Goal: Task Accomplishment & Management: Manage account settings

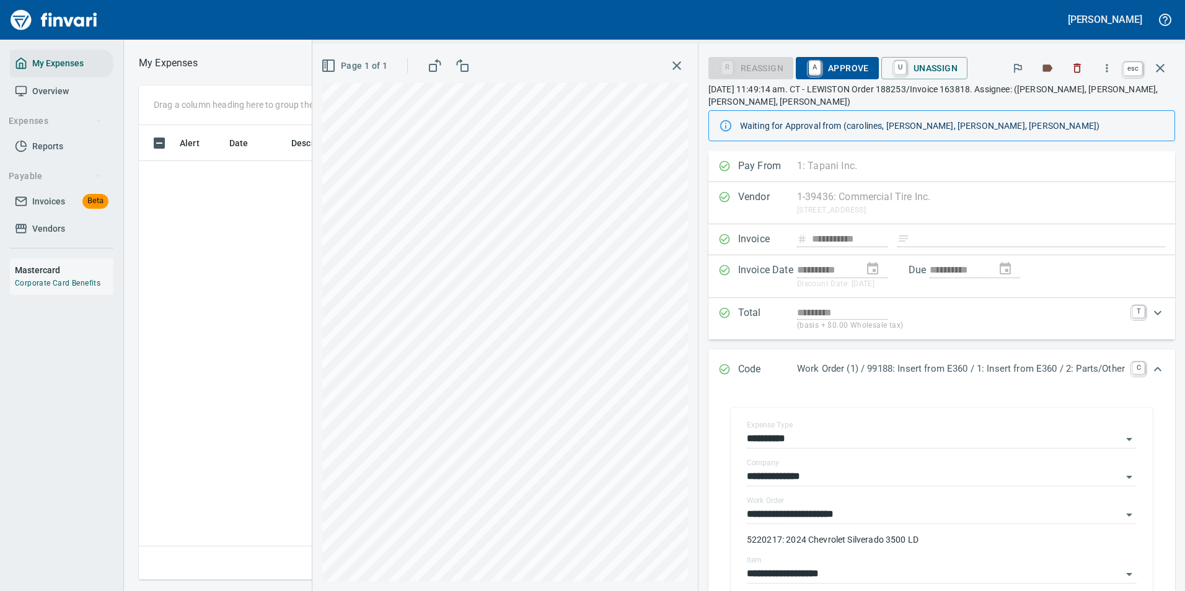
scroll to position [1, 1]
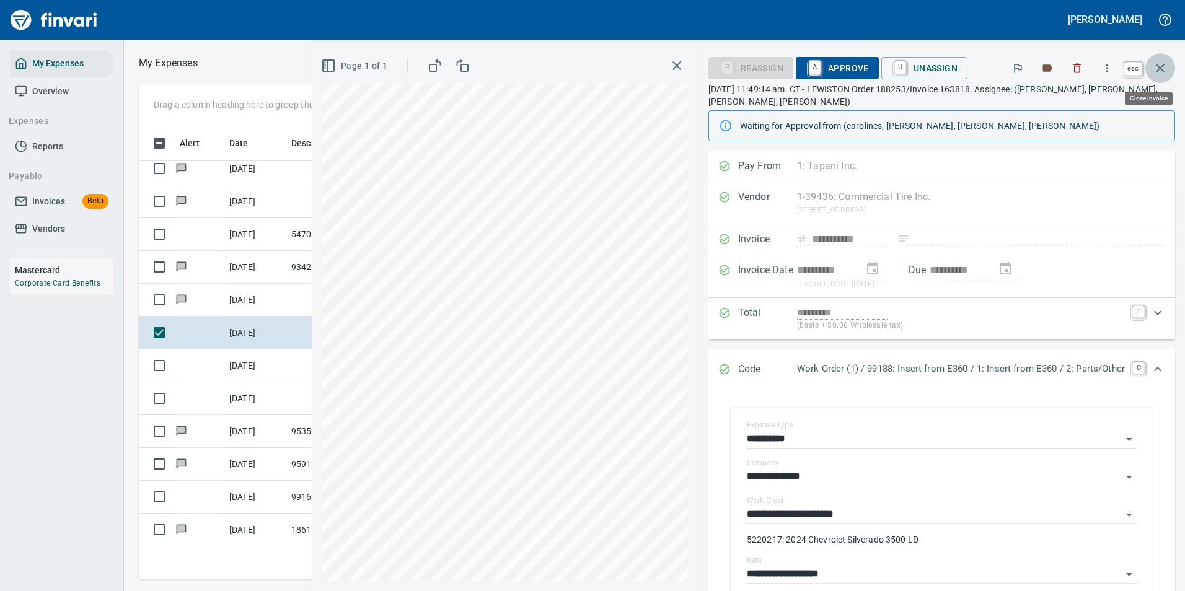
click at [1170, 69] on button "button" at bounding box center [1160, 68] width 30 height 30
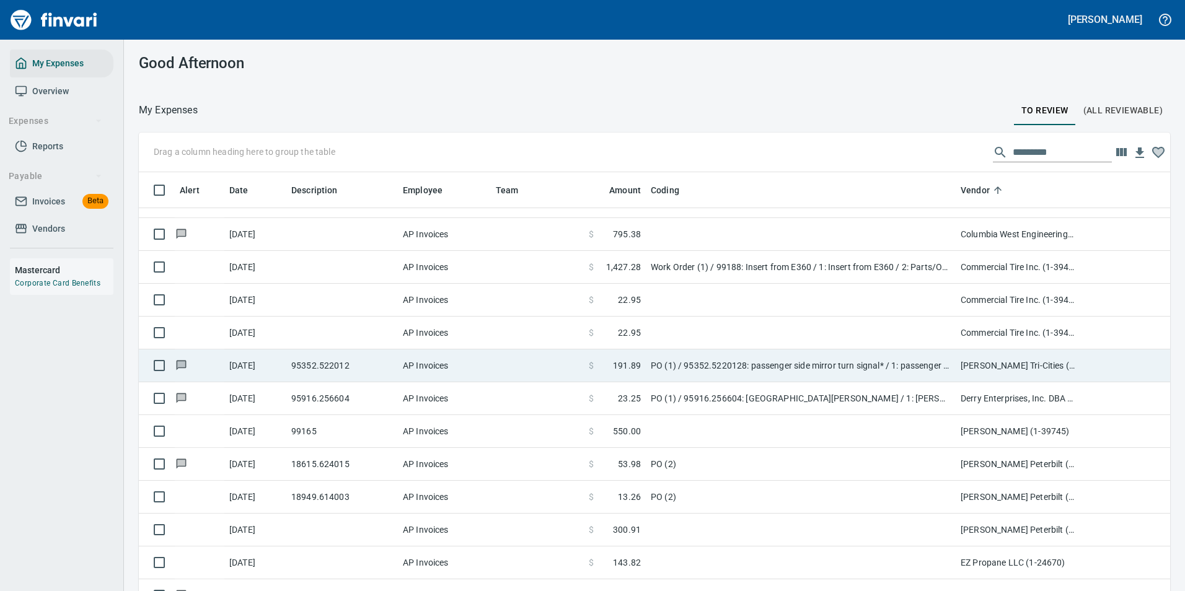
scroll to position [1611, 0]
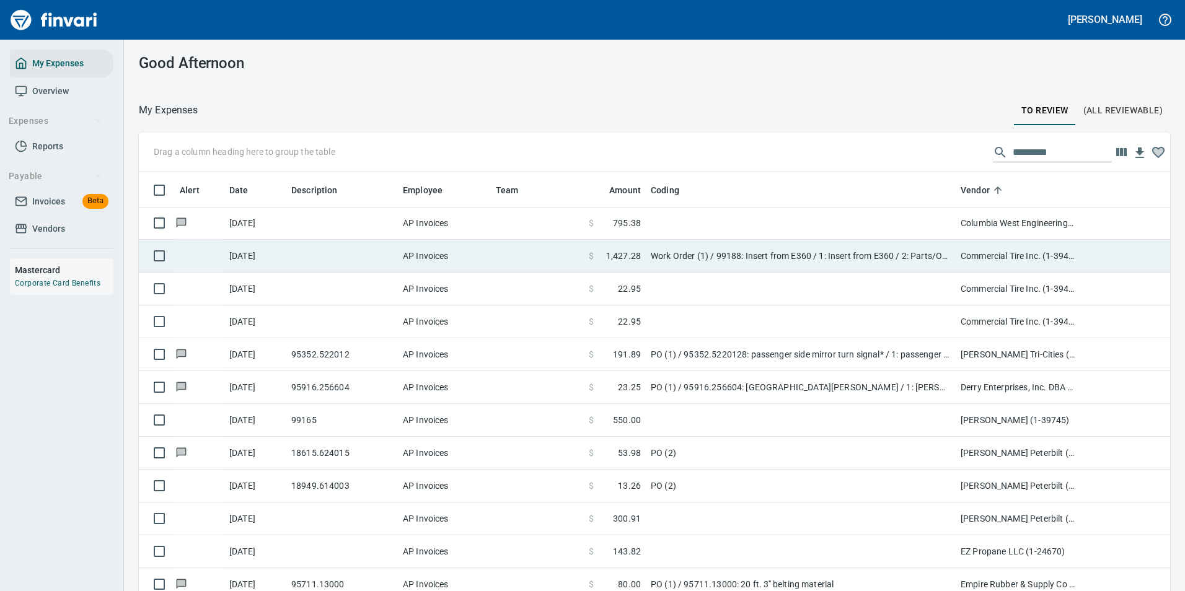
click at [681, 270] on td "Work Order (1) / 99188: Insert from E360 / 1: Insert from E360 / 2: Parts/Other" at bounding box center [801, 256] width 310 height 33
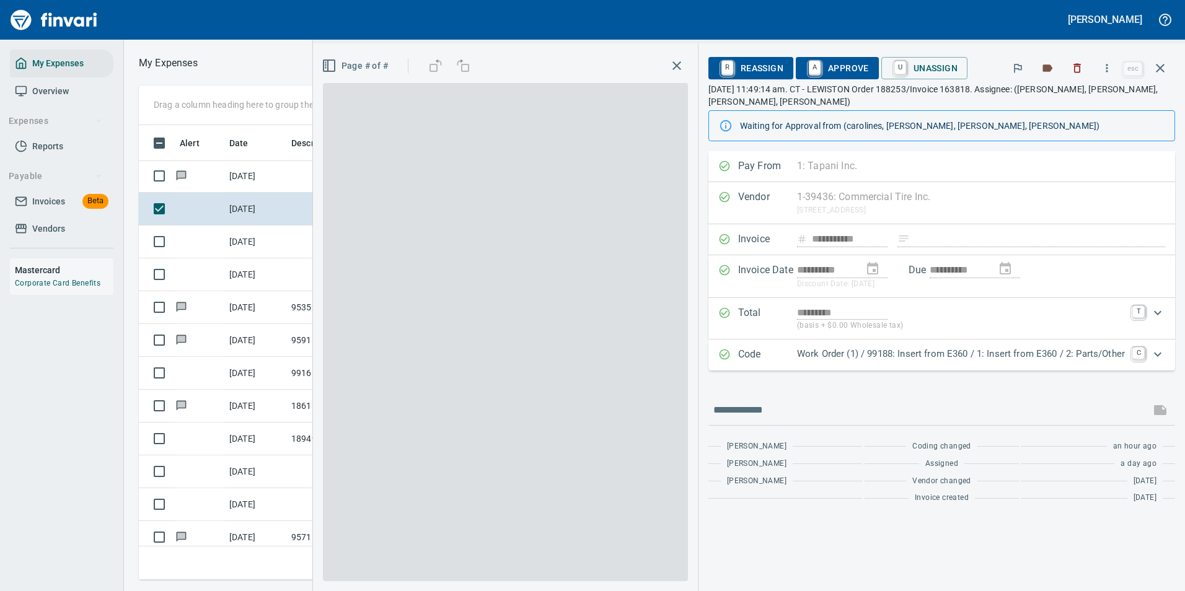
scroll to position [436, 703]
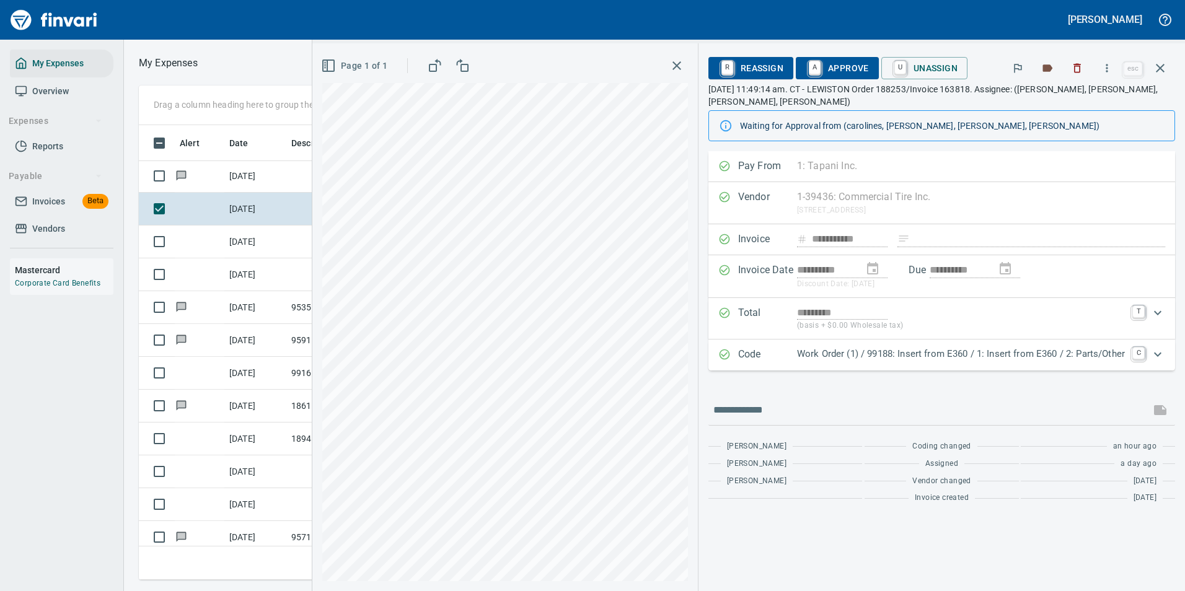
click at [829, 66] on span "A Approve" at bounding box center [837, 68] width 63 height 21
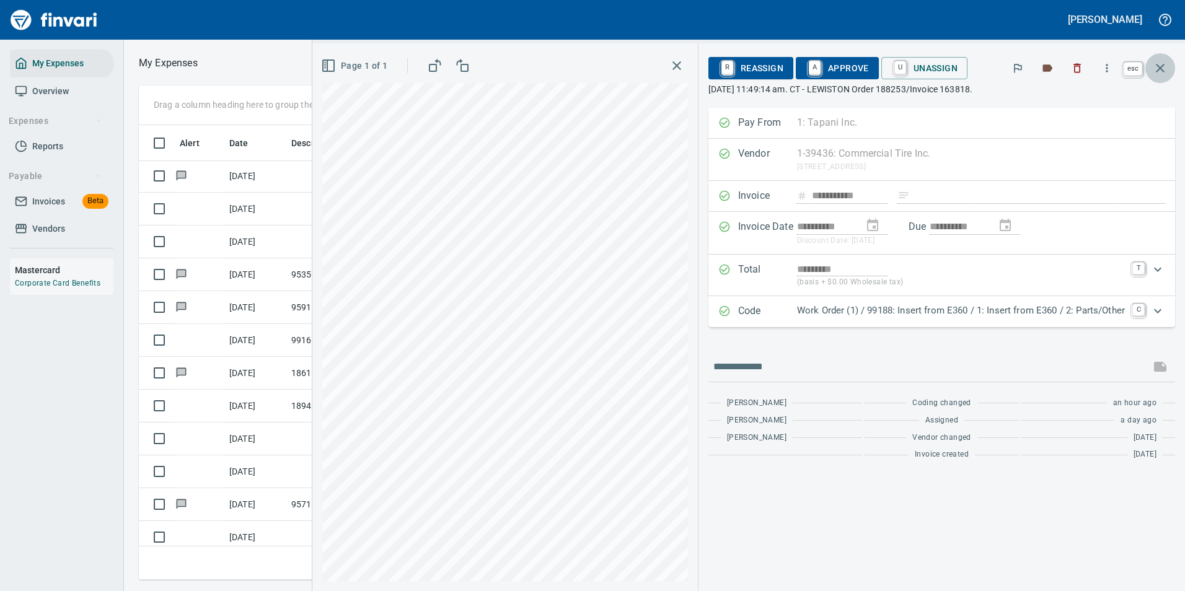
click at [1160, 71] on icon "button" at bounding box center [1160, 68] width 15 height 15
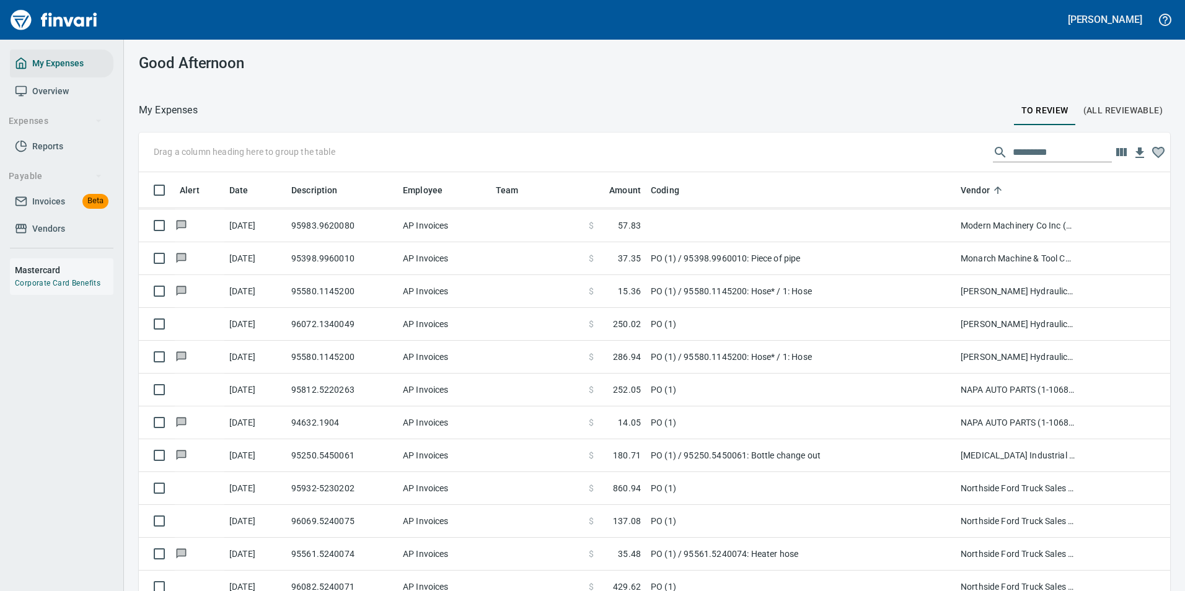
scroll to position [3098, 0]
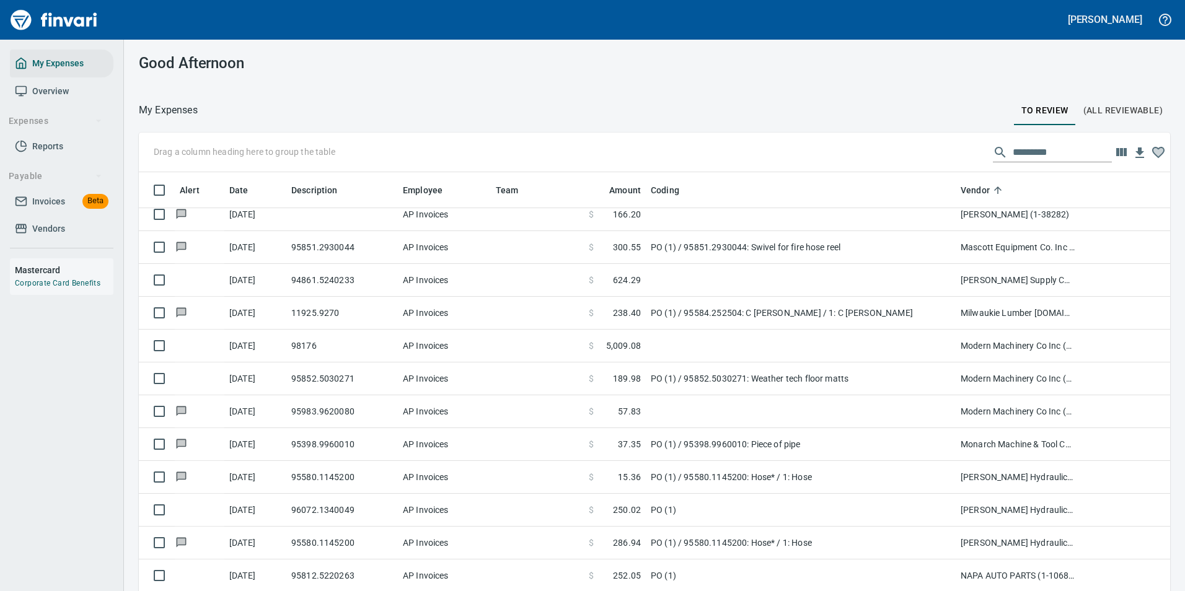
click at [56, 201] on span "Invoices" at bounding box center [48, 201] width 33 height 15
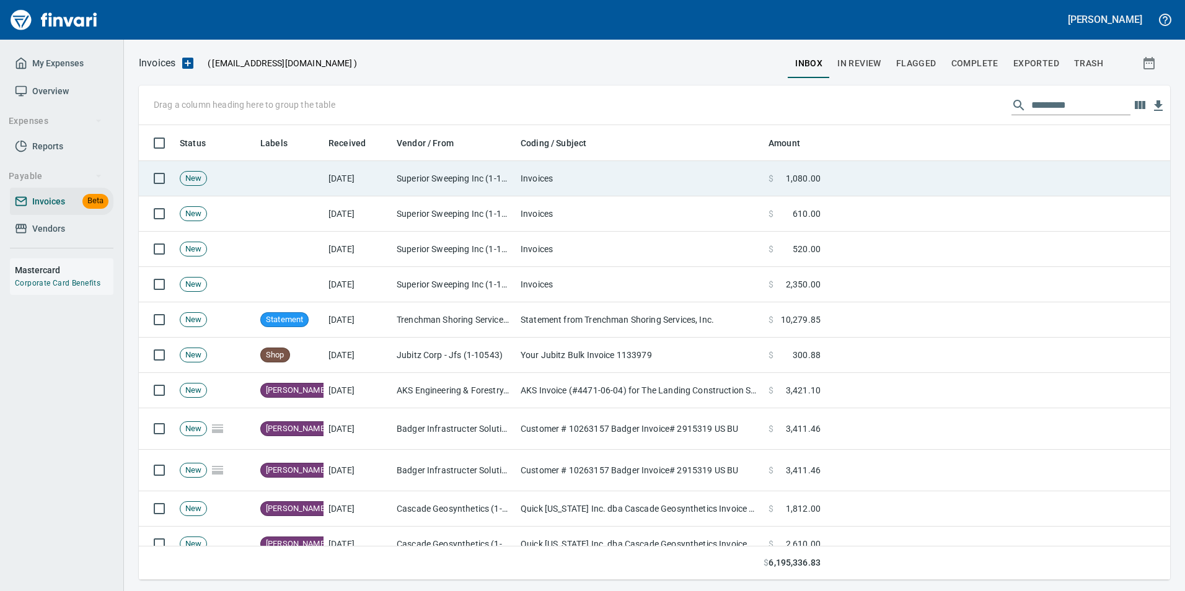
scroll to position [446, 1013]
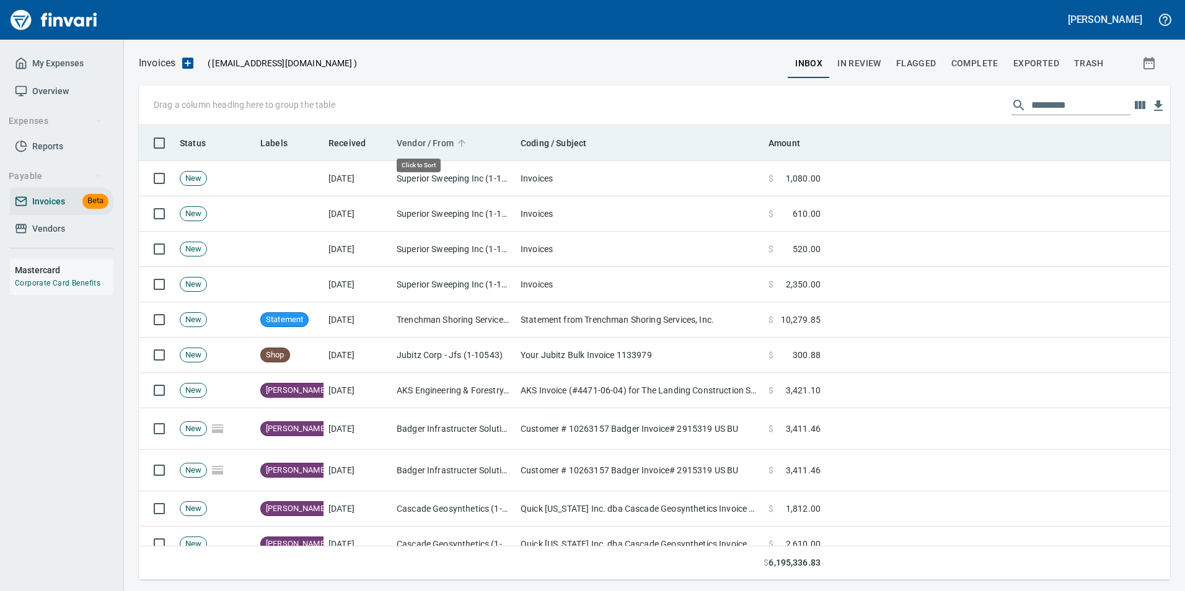
click at [466, 139] on icon at bounding box center [461, 143] width 11 height 11
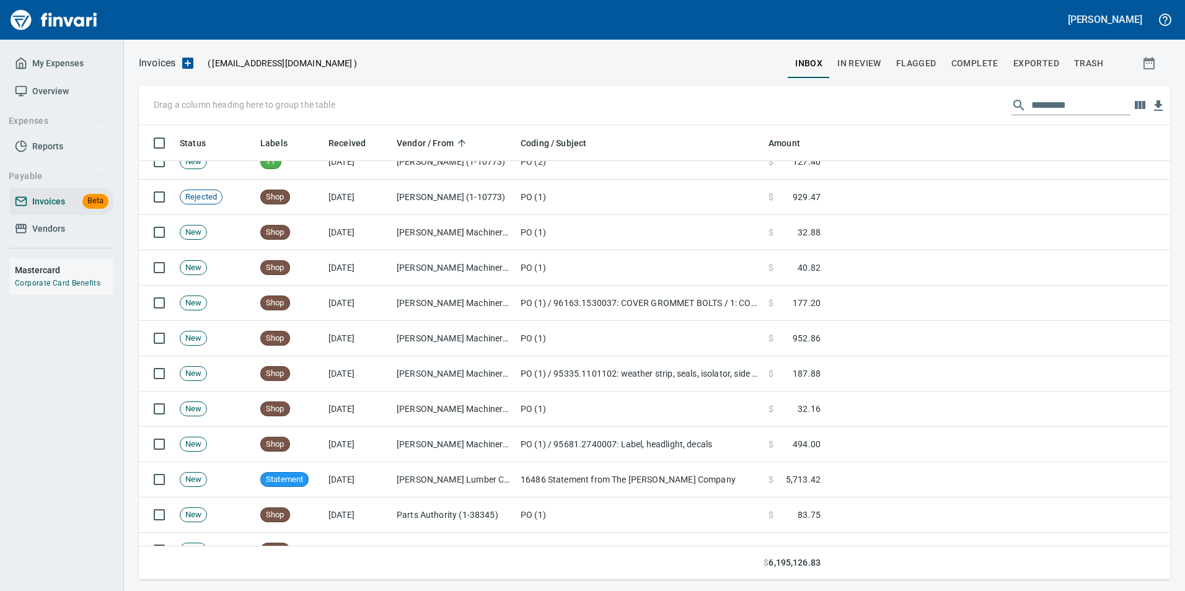
scroll to position [4090, 0]
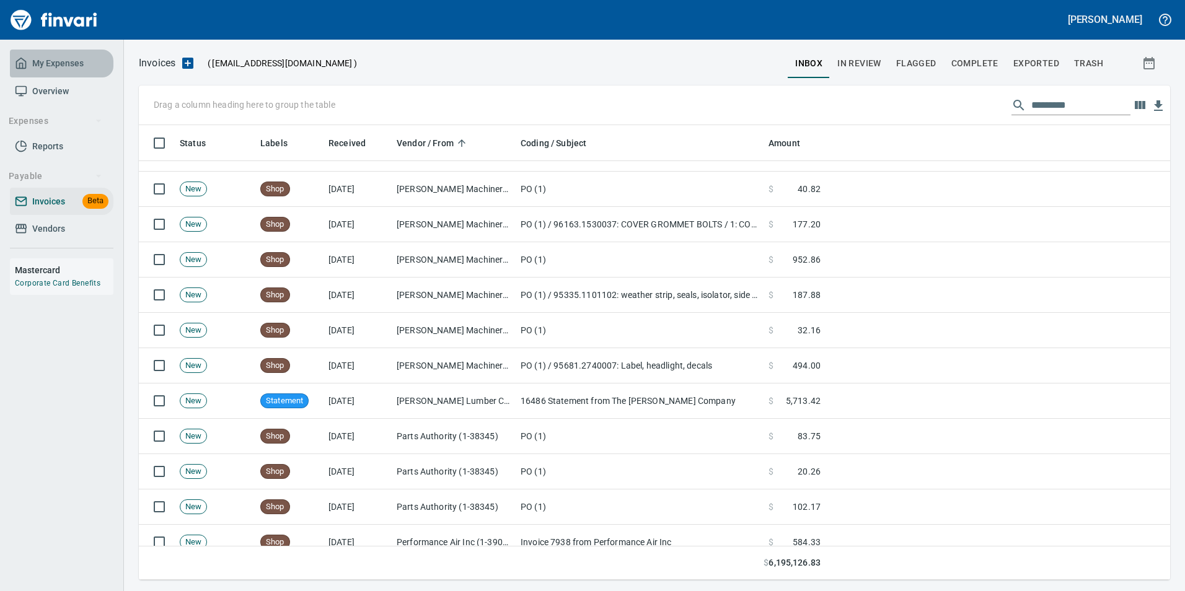
click at [46, 69] on span "My Expenses" at bounding box center [57, 63] width 51 height 15
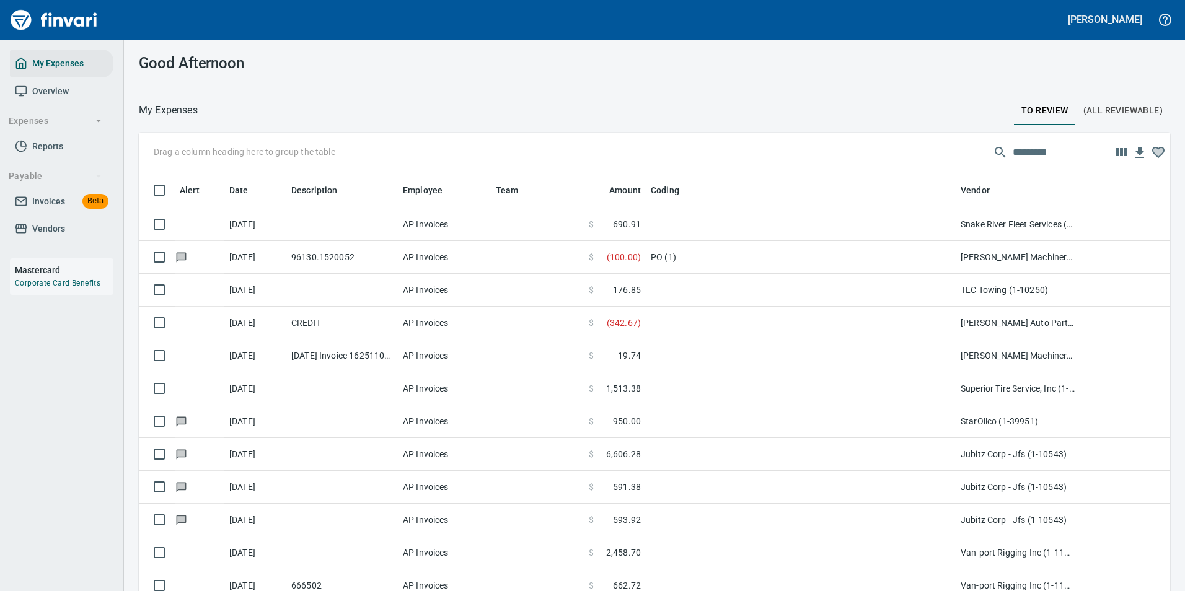
scroll to position [446, 1003]
drag, startPoint x: 48, startPoint y: 82, endPoint x: 65, endPoint y: 102, distance: 26.8
click at [48, 82] on link "Overview" at bounding box center [61, 91] width 103 height 28
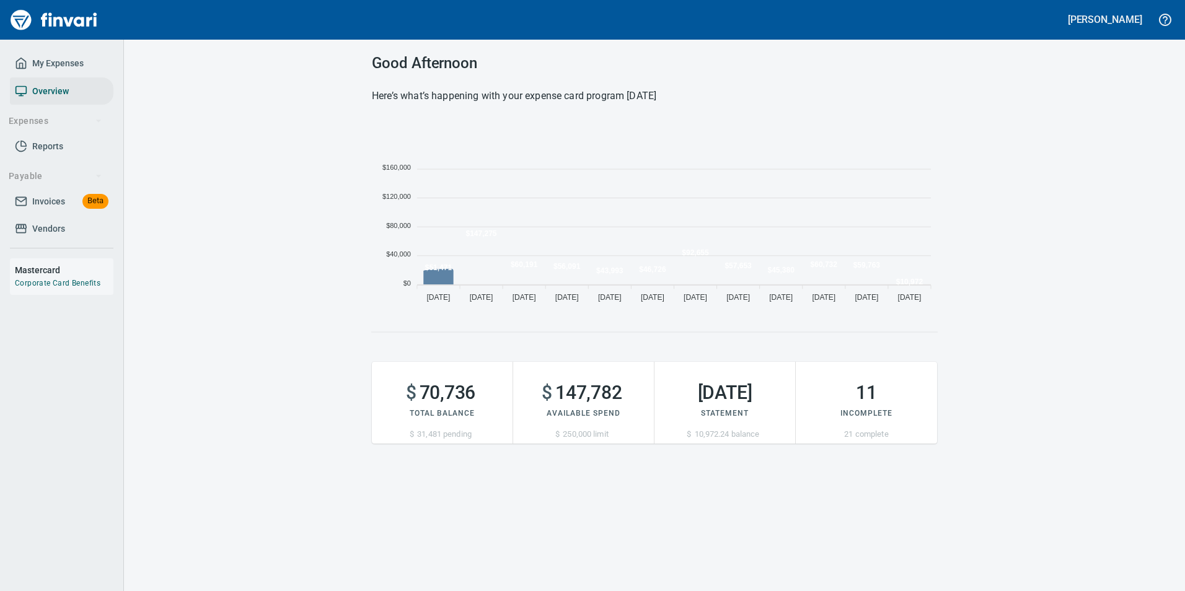
scroll to position [188, 556]
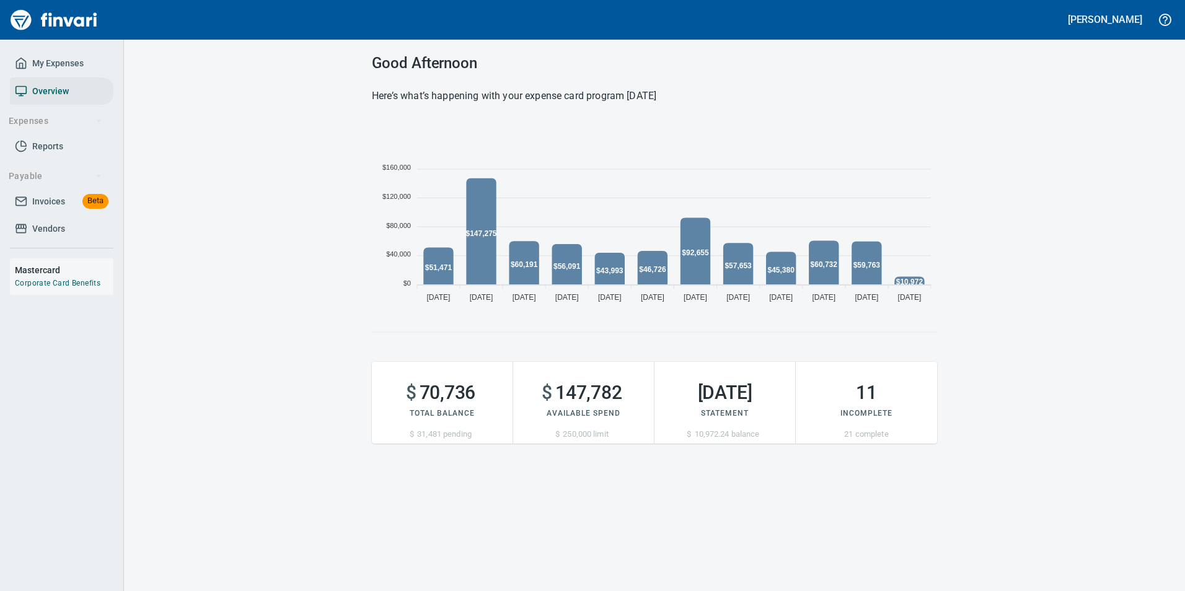
click at [54, 69] on span "My Expenses" at bounding box center [57, 63] width 51 height 15
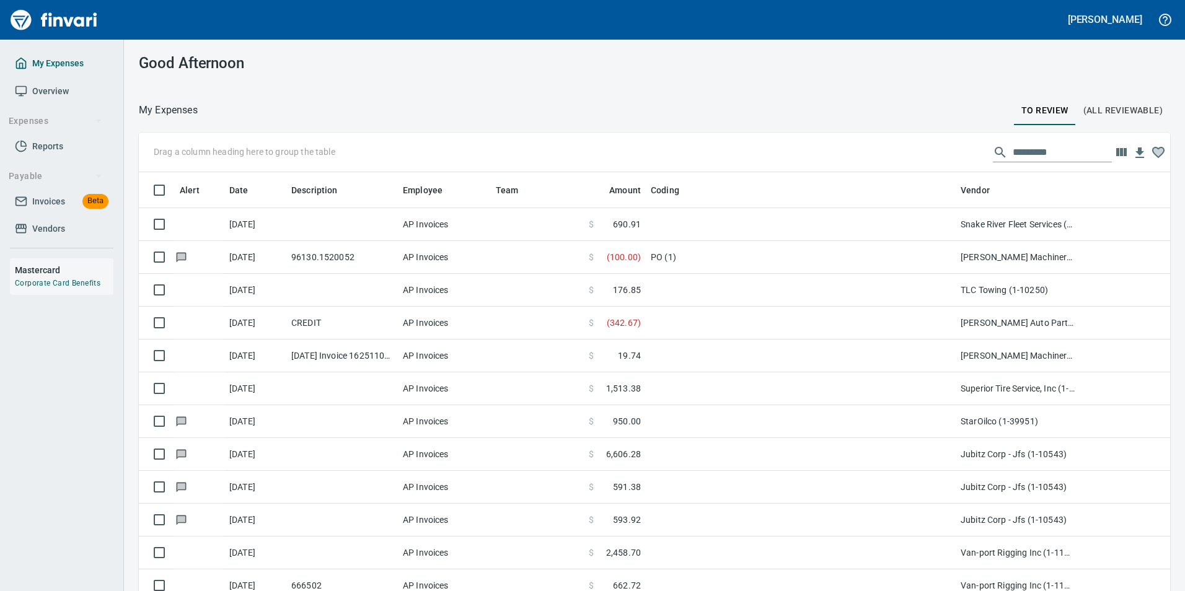
scroll to position [446, 1003]
